Goal: Information Seeking & Learning: Compare options

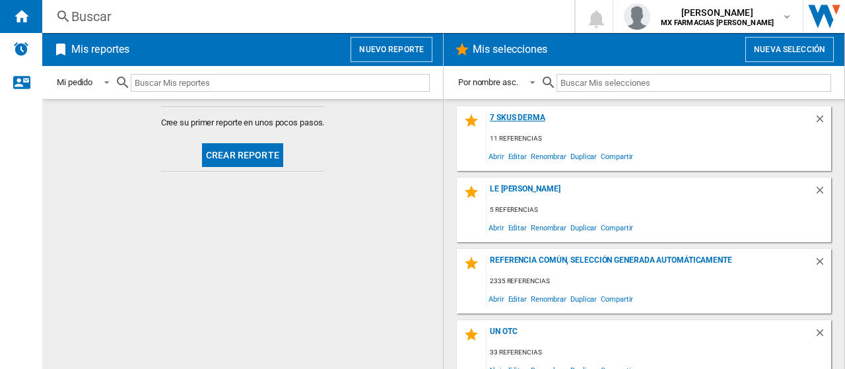
click at [514, 120] on div "7 SKUS DERMA" at bounding box center [649, 122] width 327 height 18
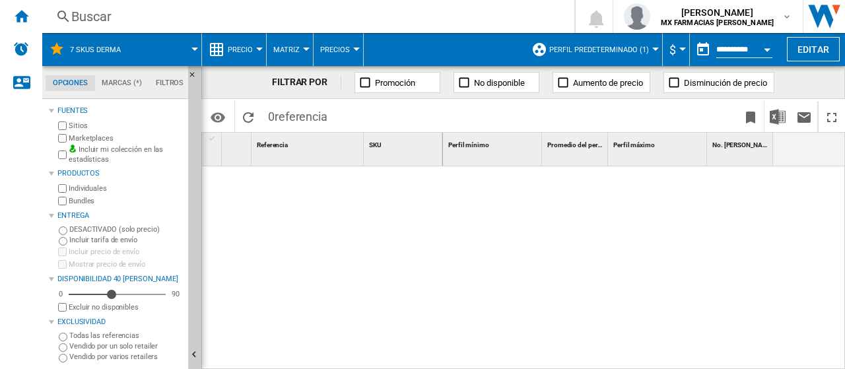
click at [598, 57] on button "Perfil predeterminado (1)" at bounding box center [602, 49] width 106 height 33
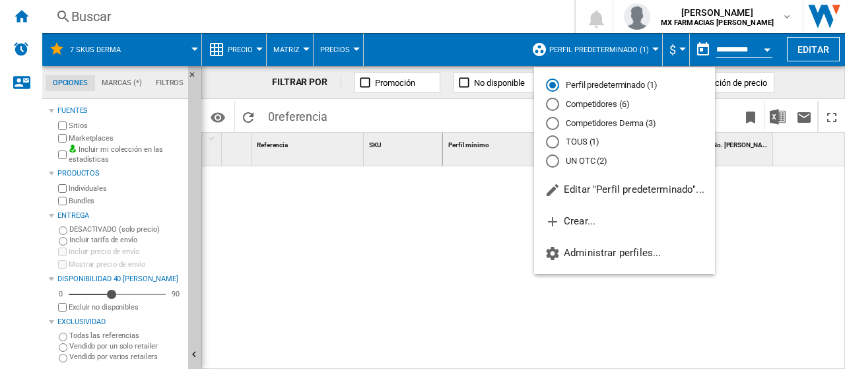
click at [561, 124] on md-radio-button "Competidores Derma (3)" at bounding box center [624, 123] width 157 height 13
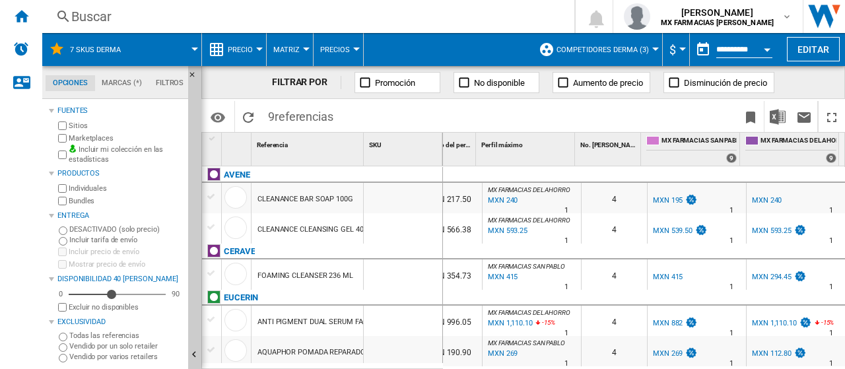
scroll to position [156, 0]
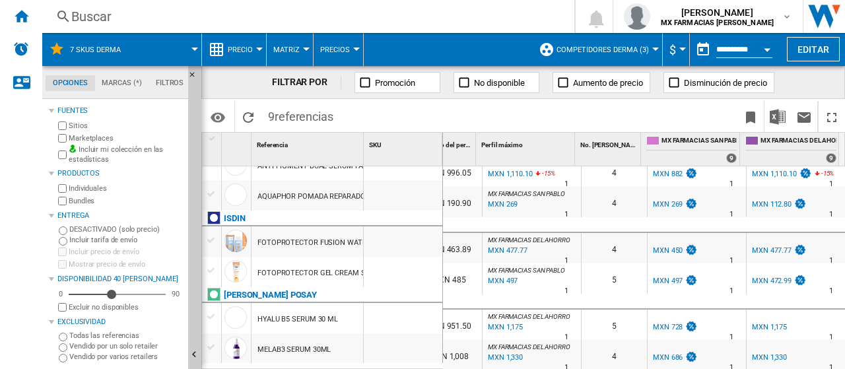
click at [333, 48] on span "Precios" at bounding box center [335, 50] width 30 height 9
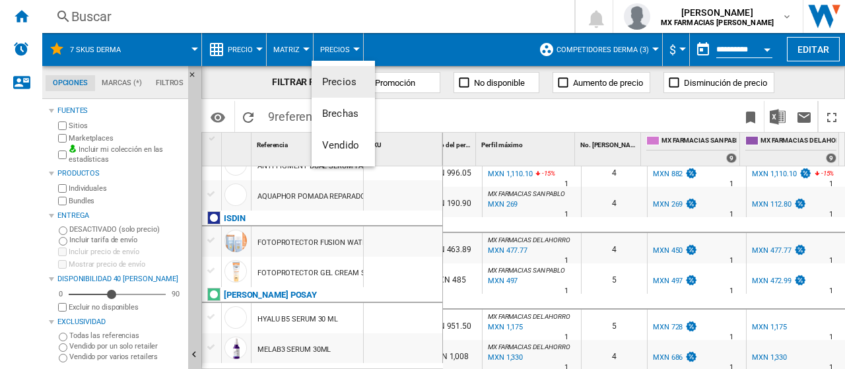
click at [400, 48] on md-backdrop at bounding box center [422, 184] width 845 height 369
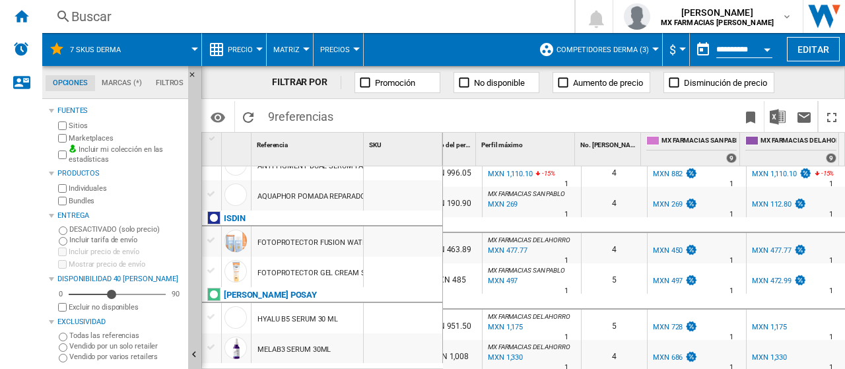
click at [599, 39] on button "Competidores Derma (3)" at bounding box center [605, 49] width 99 height 33
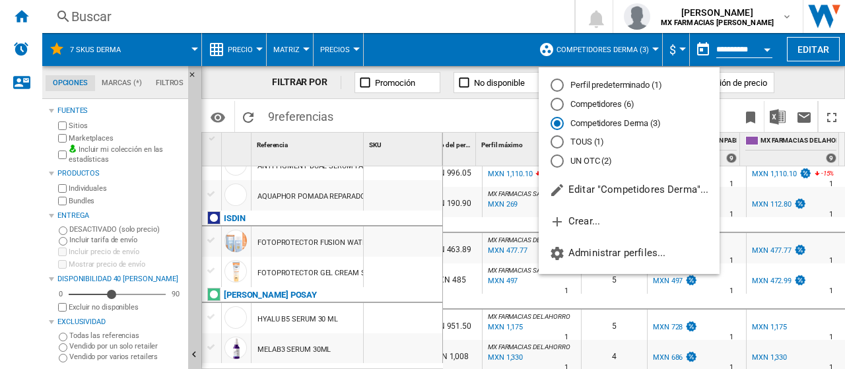
click at [470, 114] on md-backdrop at bounding box center [422, 184] width 845 height 369
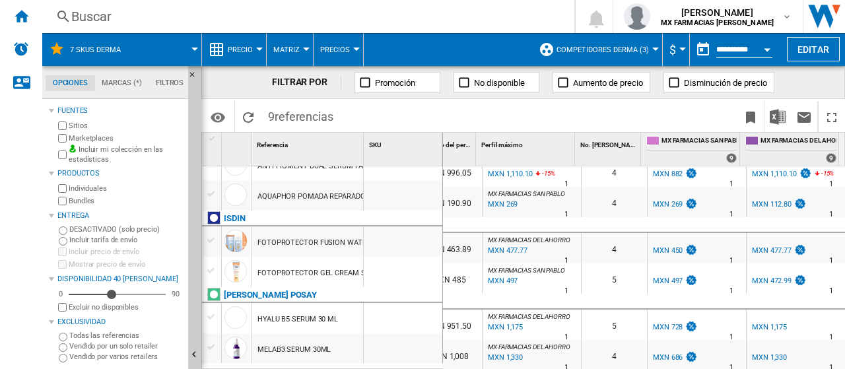
click at [102, 338] on label "Todas las referencias" at bounding box center [126, 336] width 114 height 10
click at [804, 144] on span "MX FARMACIAS DEL AHORRO" at bounding box center [798, 141] width 76 height 11
click at [582, 54] on button "Competidores Derma (3)" at bounding box center [605, 49] width 99 height 33
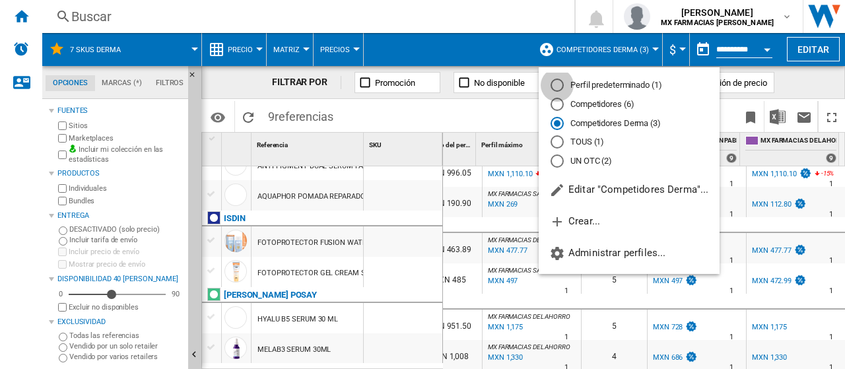
click at [558, 82] on div "Perfil predeterminado (1)" at bounding box center [556, 85] width 13 height 13
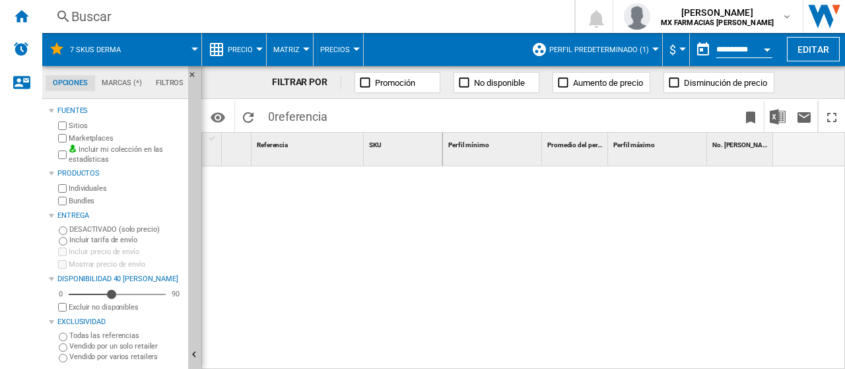
click at [619, 48] on span "Perfil predeterminado (1)" at bounding box center [599, 50] width 100 height 9
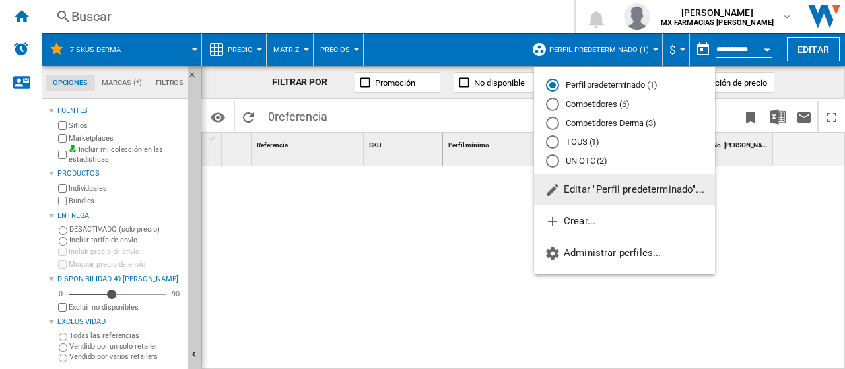
click at [552, 122] on div "Competidores Derma (3)" at bounding box center [552, 123] width 13 height 13
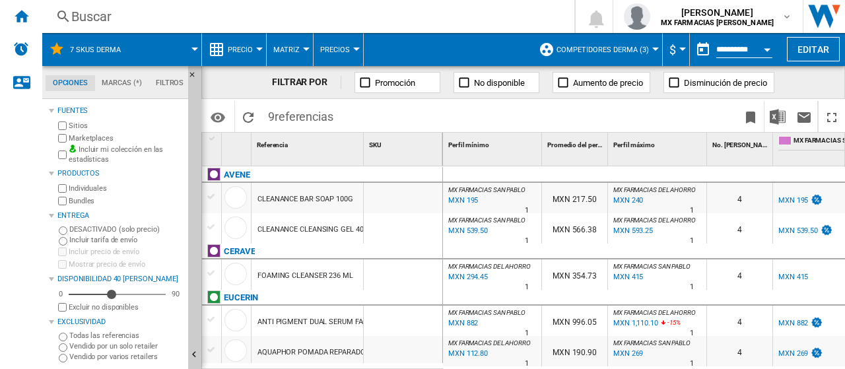
scroll to position [0, 132]
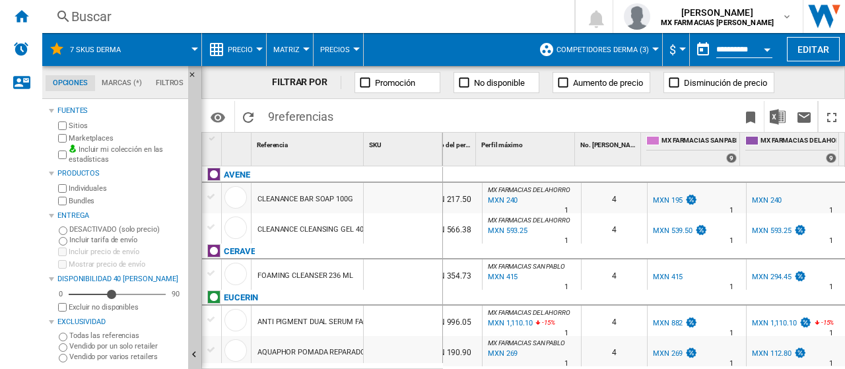
click at [667, 206] on div "MXN 195" at bounding box center [674, 200] width 47 height 13
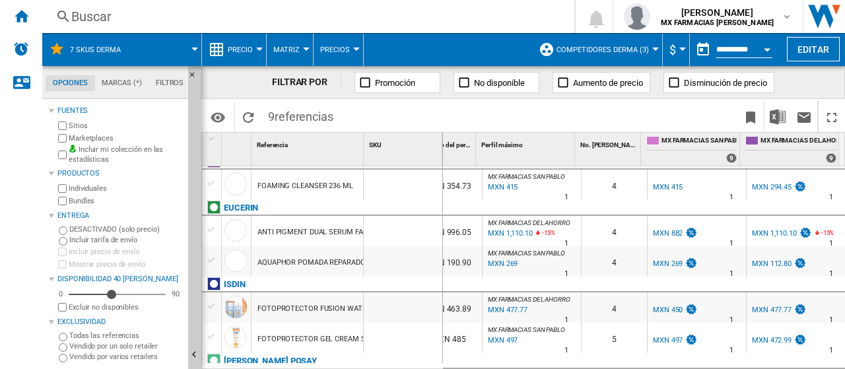
scroll to position [156, 0]
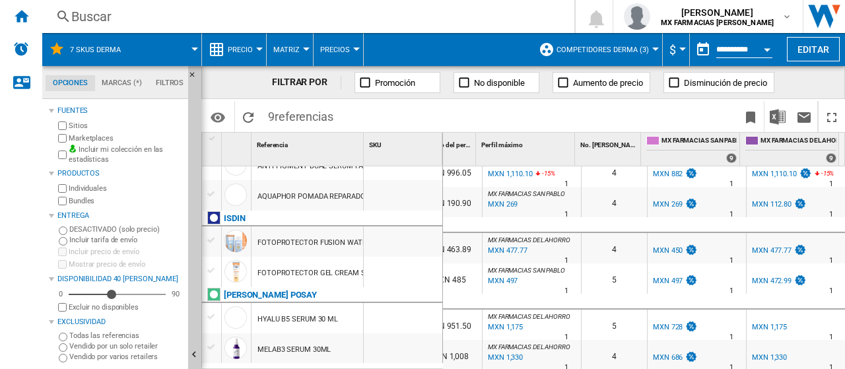
click at [671, 277] on div "MXN 497" at bounding box center [668, 281] width 30 height 9
click at [658, 323] on div "MXN 728" at bounding box center [668, 327] width 30 height 9
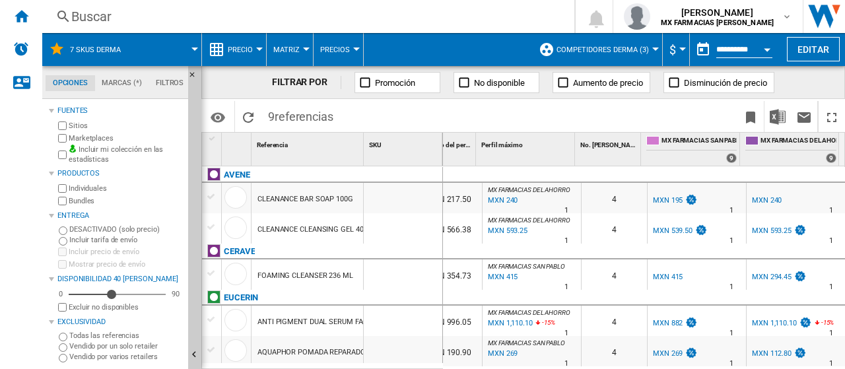
scroll to position [132, 0]
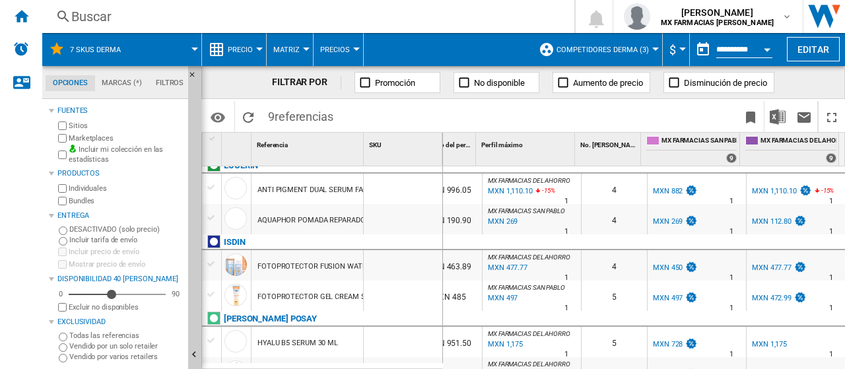
click at [661, 270] on div "MXN 450" at bounding box center [668, 267] width 30 height 9
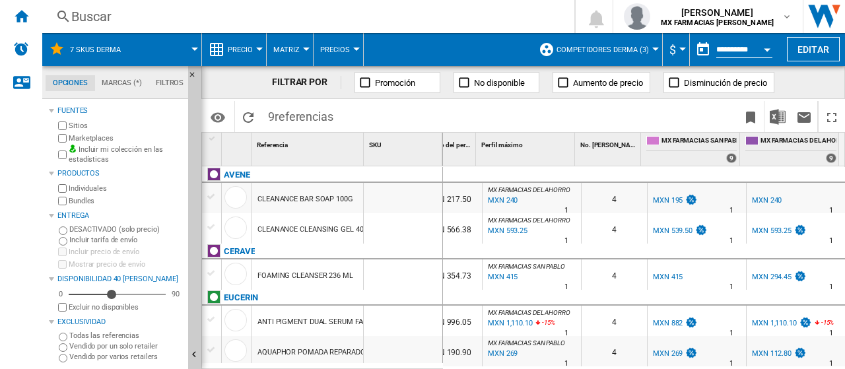
click at [665, 201] on div "MXN 195" at bounding box center [668, 200] width 30 height 9
click at [778, 326] on div "MXN 1,110.10" at bounding box center [774, 323] width 45 height 9
